Goal: Navigation & Orientation: Find specific page/section

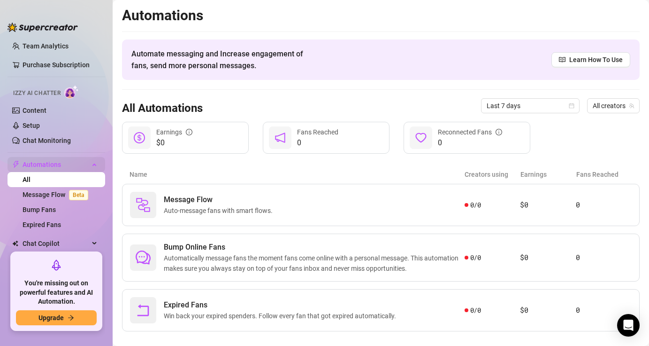
scroll to position [88, 0]
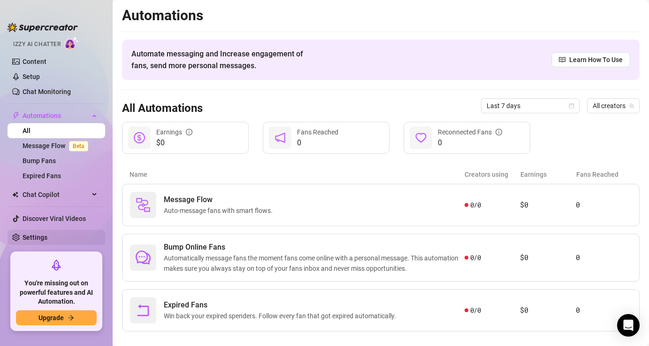
click at [36, 238] on link "Settings" at bounding box center [35, 237] width 25 height 8
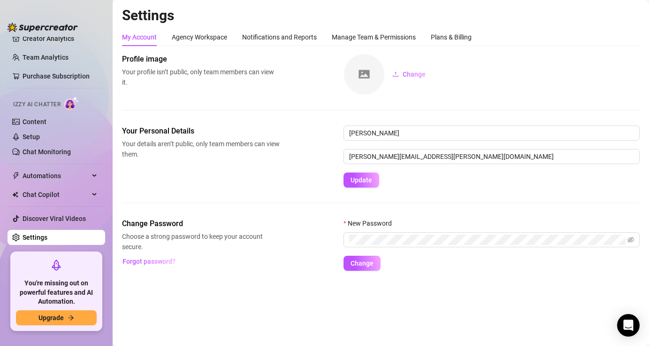
scroll to position [28, 0]
click at [387, 156] on input "[PERSON_NAME][EMAIL_ADDRESS][PERSON_NAME][DOMAIN_NAME]" at bounding box center [492, 156] width 296 height 15
click at [36, 241] on link "Settings" at bounding box center [35, 237] width 25 height 8
click at [43, 222] on link "Discover Viral Videos" at bounding box center [54, 219] width 63 height 8
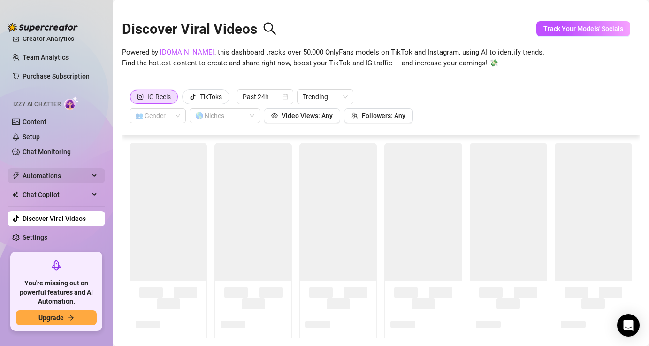
click at [47, 176] on span "Automations" at bounding box center [56, 175] width 67 height 15
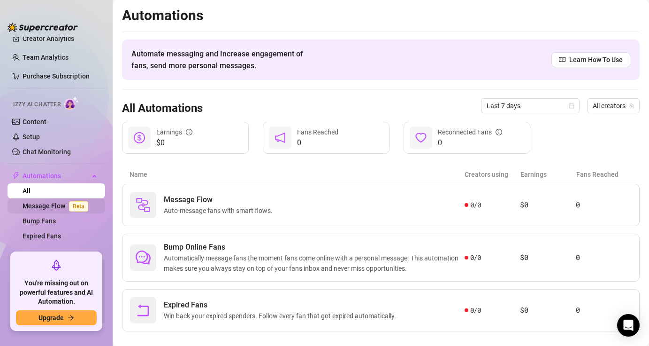
scroll to position [88, 0]
